Goal: Check status: Check status

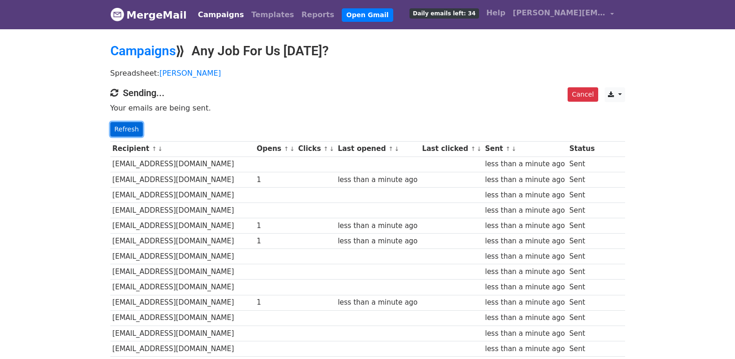
click at [128, 129] on link "Refresh" at bounding box center [126, 129] width 33 height 14
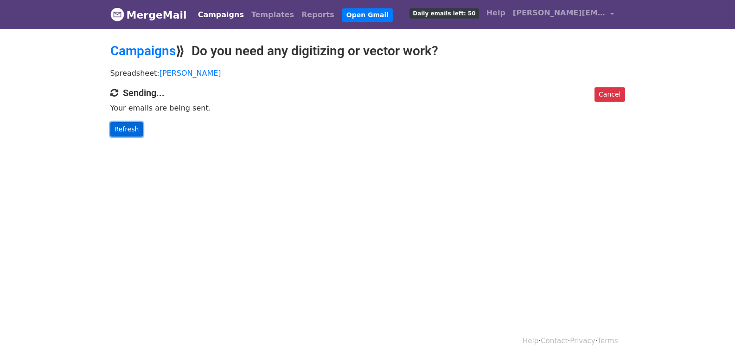
click at [131, 131] on link "Refresh" at bounding box center [126, 129] width 33 height 14
click at [123, 127] on link "Refresh" at bounding box center [126, 129] width 33 height 14
click at [136, 126] on link "Refresh" at bounding box center [126, 129] width 33 height 14
